Goal: Information Seeking & Learning: Learn about a topic

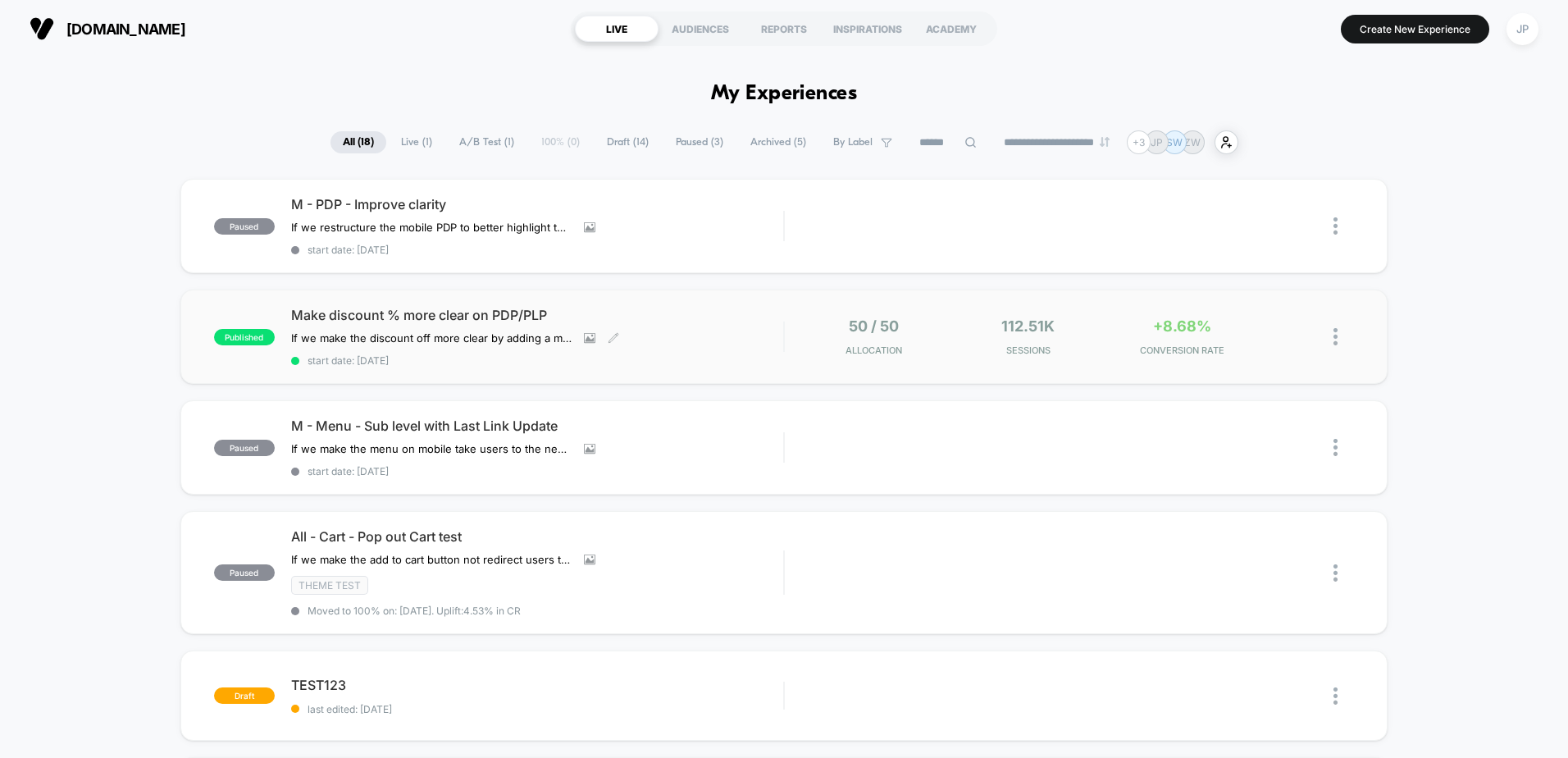
click at [264, 308] on div "published Make discount % more clear on PDP/PLP If we make the discount off mor…" at bounding box center [498, 337] width 569 height 60
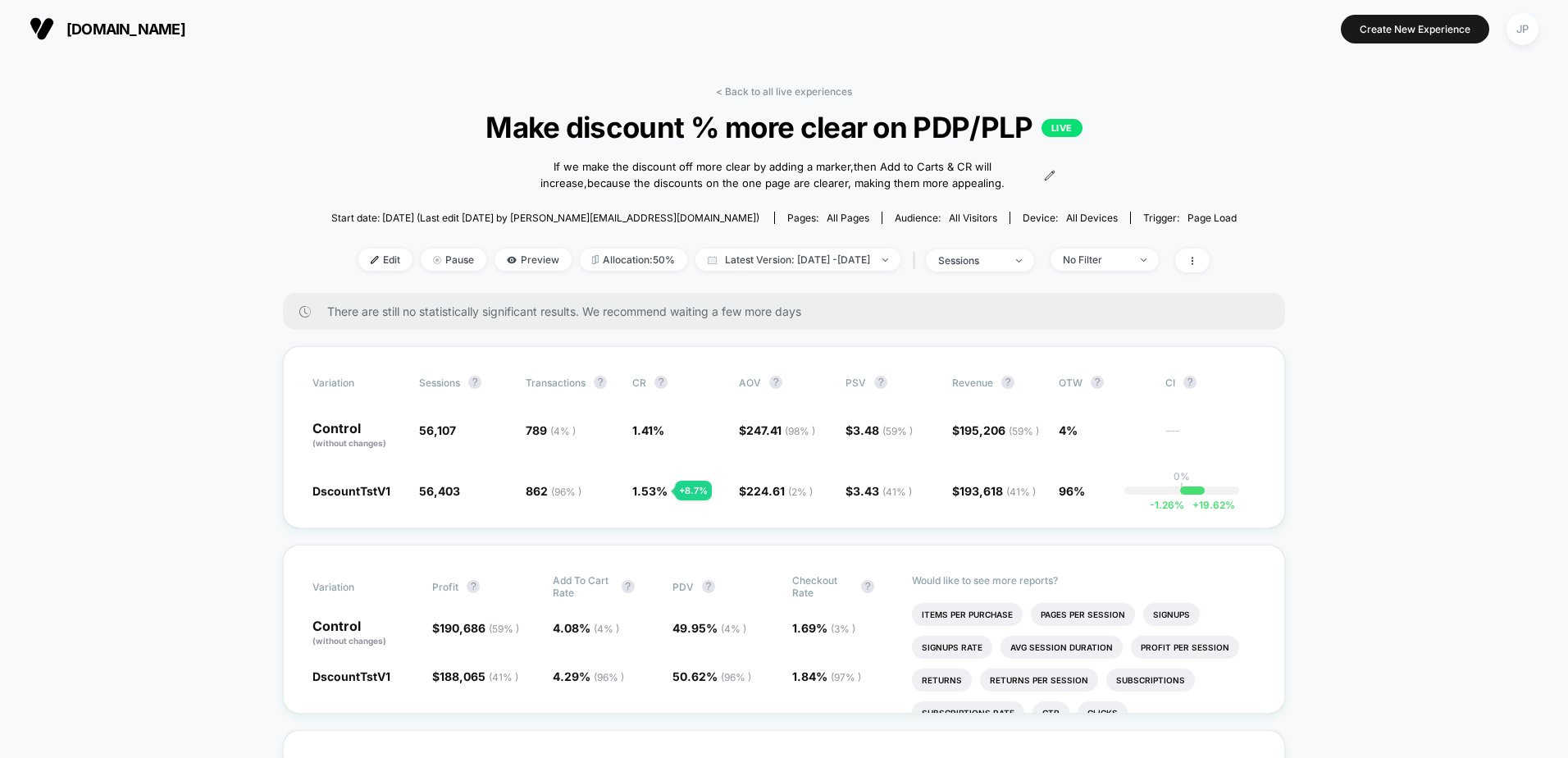
drag, startPoint x: 94, startPoint y: 307, endPoint x: 1038, endPoint y: 264, distance: 945.0
